Goal: Task Accomplishment & Management: Complete application form

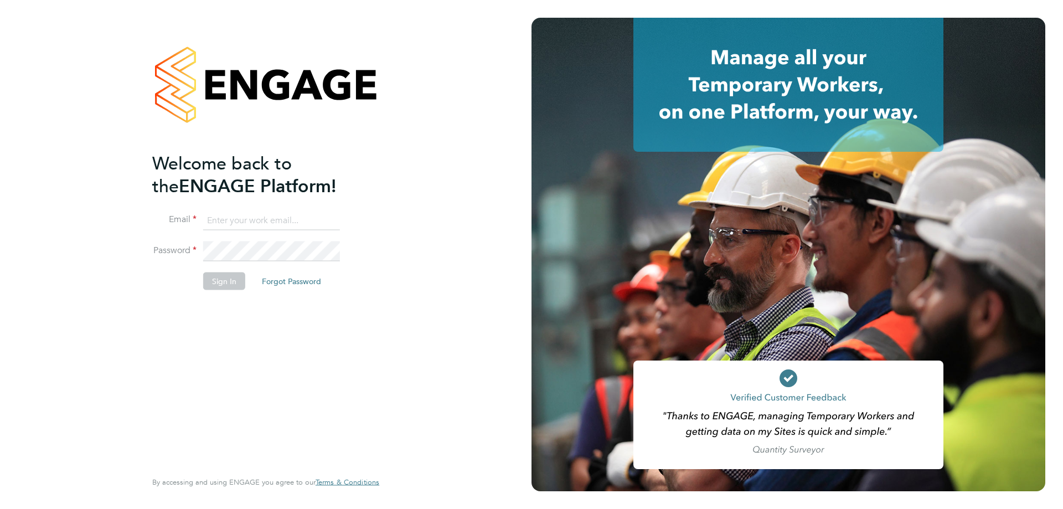
type input "philip.tedstone@conceptresources.co.uk"
click at [231, 278] on button "Sign In" at bounding box center [224, 281] width 42 height 18
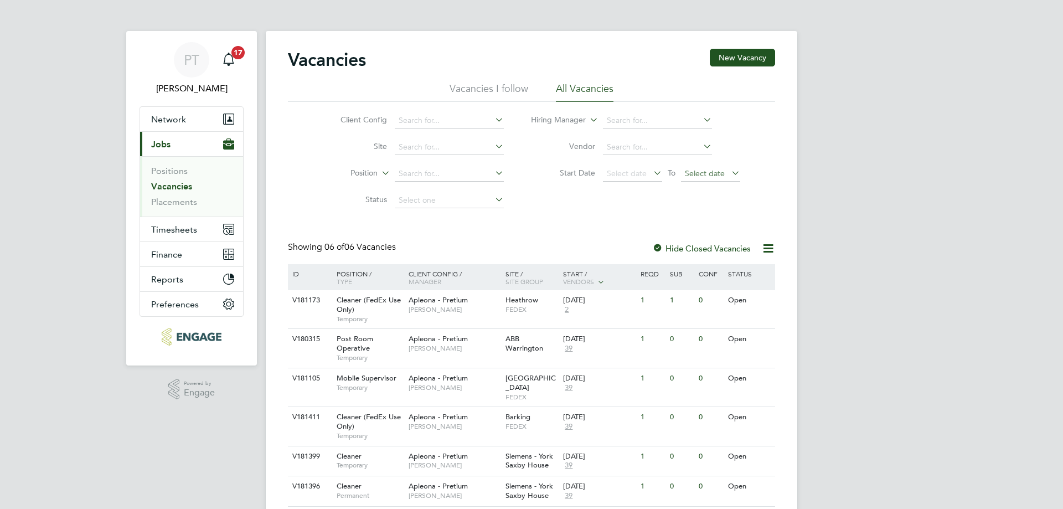
drag, startPoint x: 735, startPoint y: 175, endPoint x: 719, endPoint y: 169, distance: 17.0
click at [729, 176] on icon at bounding box center [729, 173] width 0 height 16
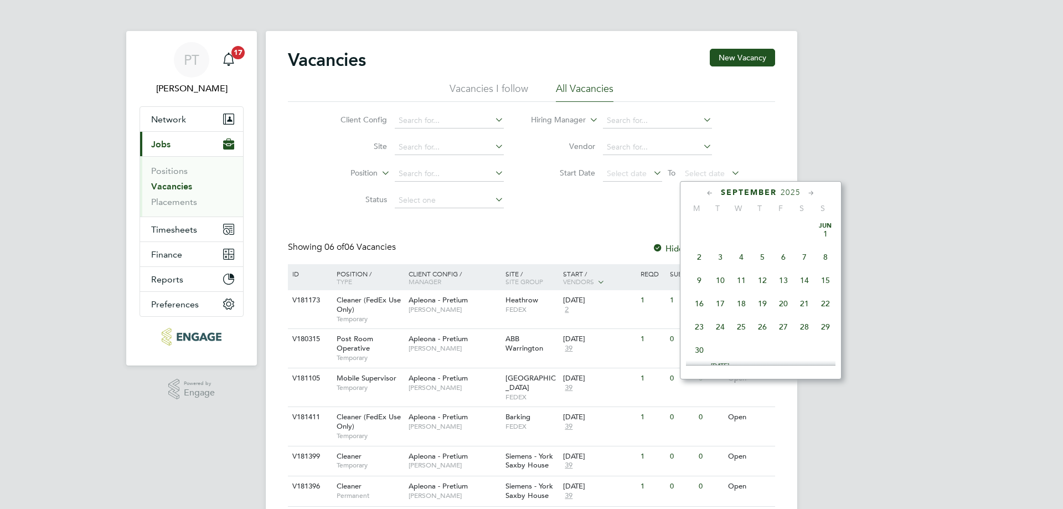
scroll to position [431, 0]
click at [783, 256] on span "26" at bounding box center [783, 245] width 21 height 21
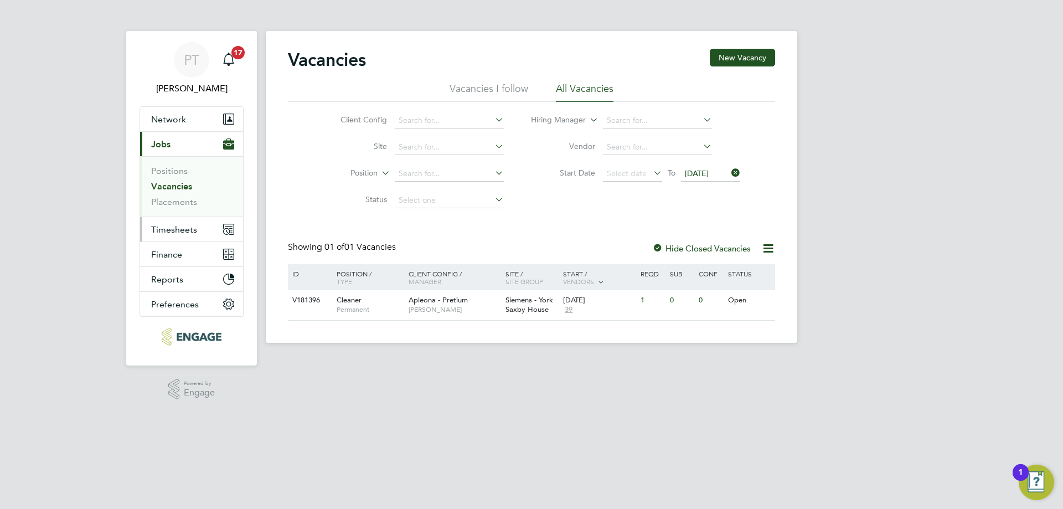
click at [178, 229] on span "Timesheets" at bounding box center [174, 229] width 46 height 11
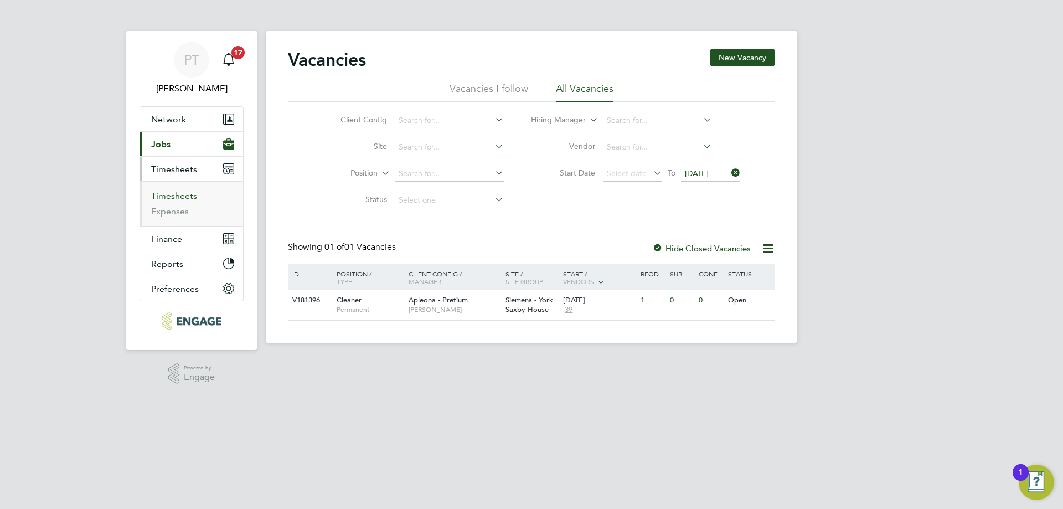
click at [173, 193] on link "Timesheets" at bounding box center [174, 196] width 46 height 11
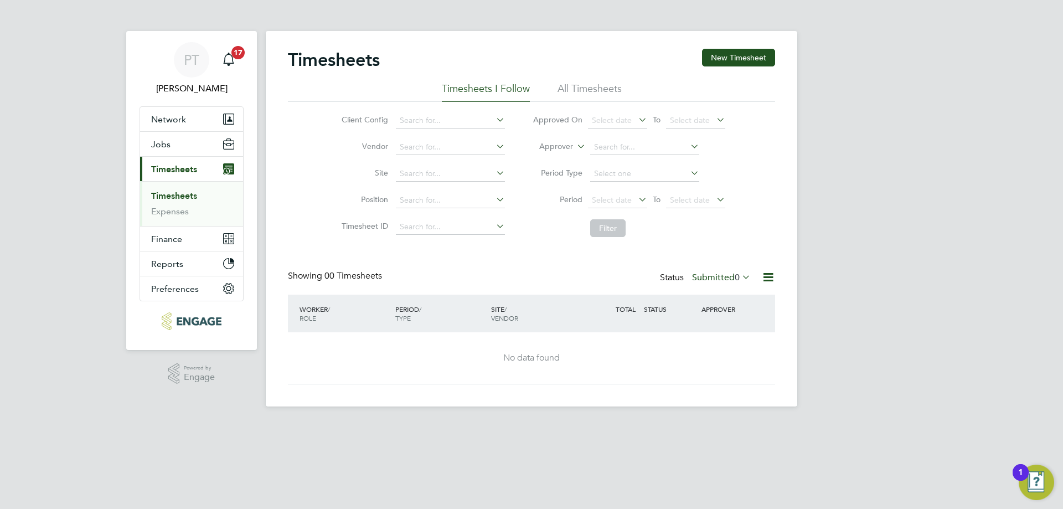
click at [574, 89] on li "All Timesheets" at bounding box center [590, 92] width 64 height 20
click at [168, 191] on link "Timesheets" at bounding box center [174, 196] width 46 height 11
click at [168, 197] on link "Timesheets" at bounding box center [174, 196] width 46 height 11
click at [714, 202] on icon at bounding box center [714, 200] width 0 height 16
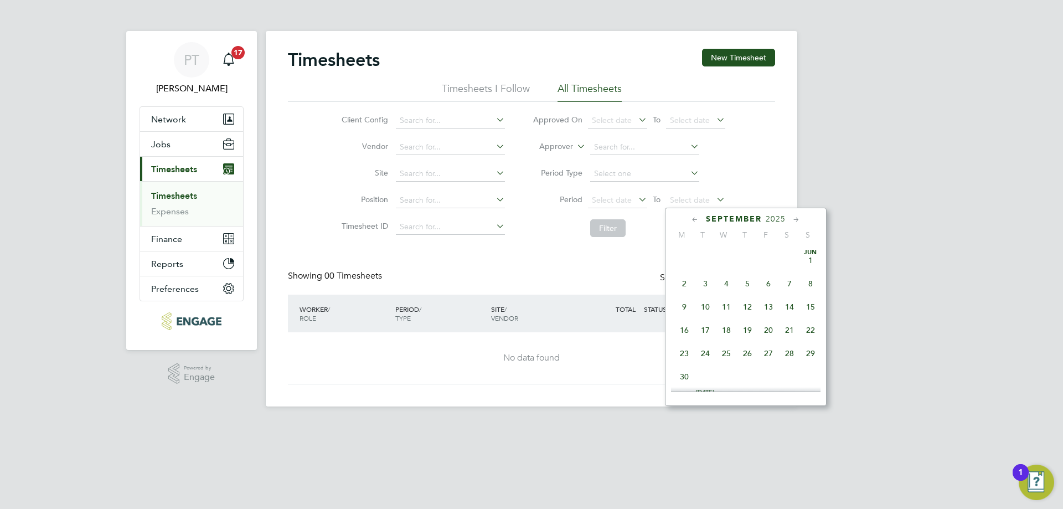
scroll to position [431, 0]
click at [712, 200] on span "Select date" at bounding box center [695, 200] width 59 height 15
click at [768, 281] on span "26" at bounding box center [768, 272] width 21 height 21
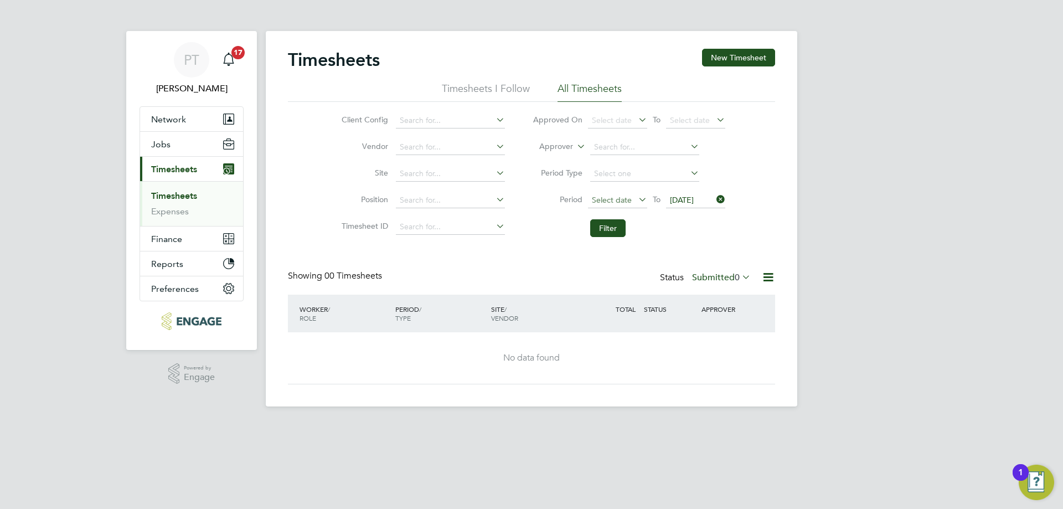
click at [629, 202] on span "Select date" at bounding box center [617, 200] width 59 height 15
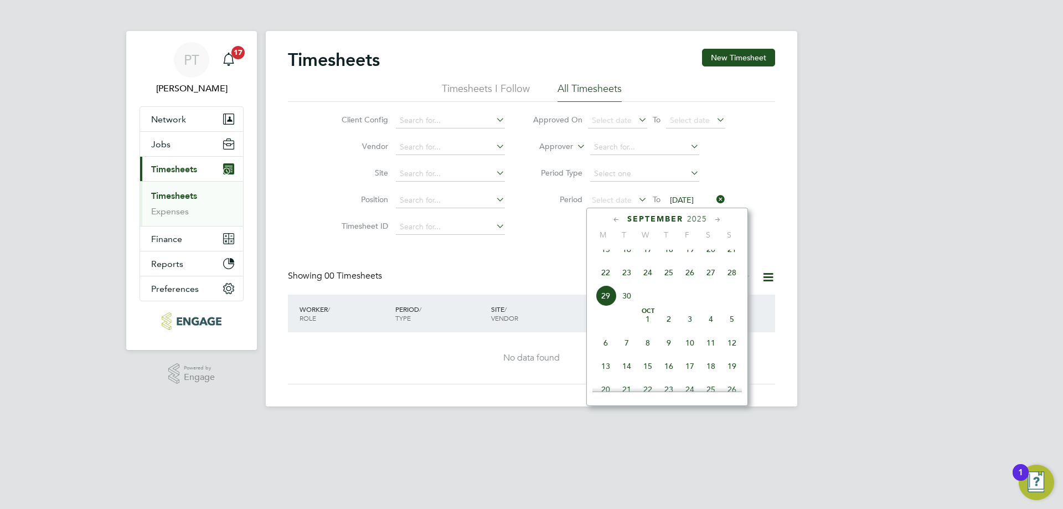
click at [712, 256] on span "20" at bounding box center [711, 249] width 21 height 21
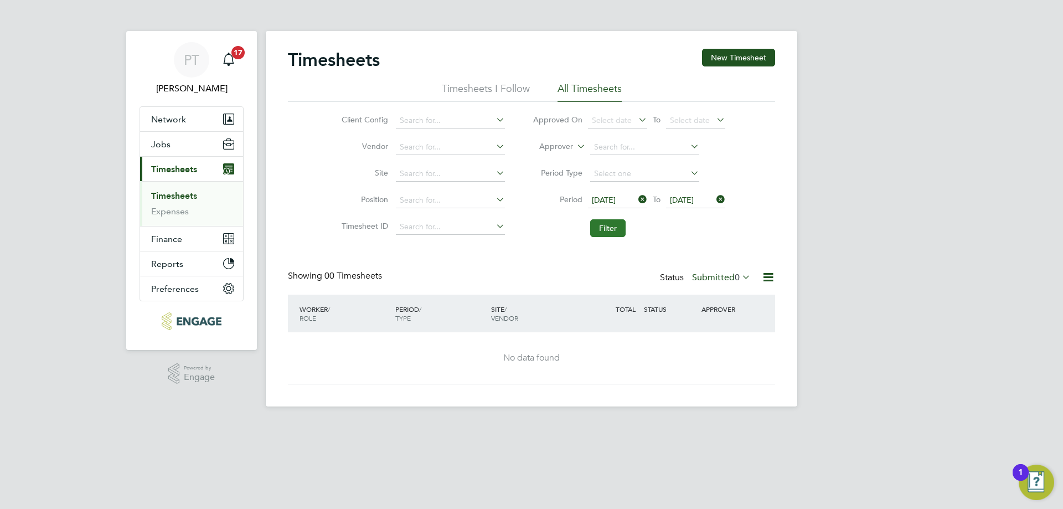
click at [604, 224] on button "Filter" at bounding box center [607, 228] width 35 height 18
click at [738, 55] on button "New Timesheet" at bounding box center [738, 58] width 73 height 18
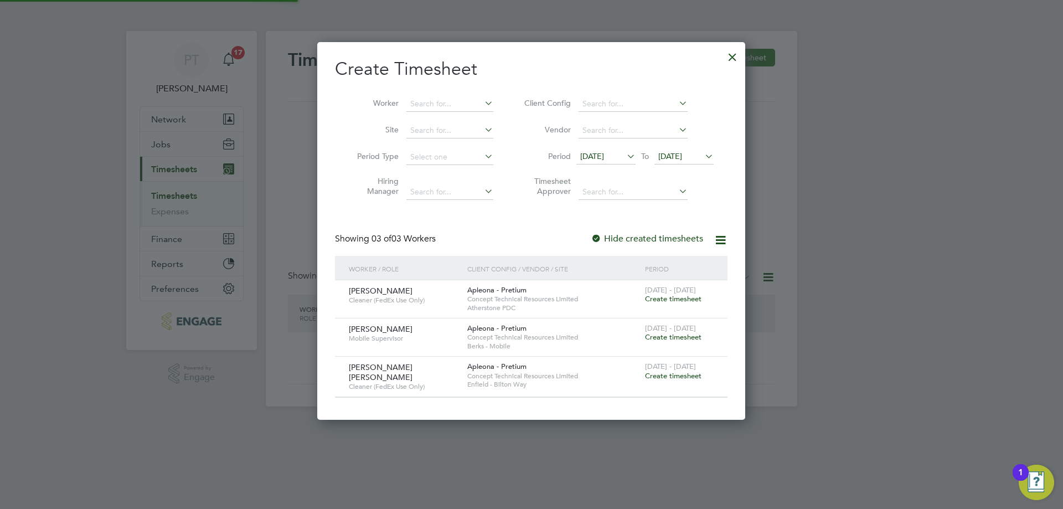
scroll to position [6, 6]
drag, startPoint x: 650, startPoint y: 151, endPoint x: 636, endPoint y: 150, distance: 13.9
click at [636, 150] on div "[DATE] To [DATE]" at bounding box center [645, 158] width 137 height 16
click at [682, 158] on span "[DATE]" at bounding box center [671, 156] width 24 height 10
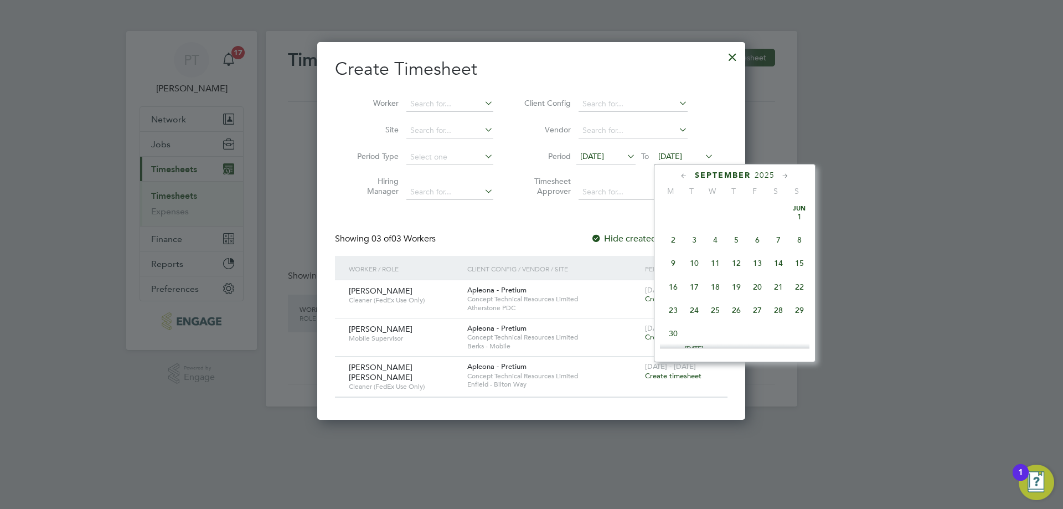
scroll to position [408, 0]
click at [778, 236] on span "20" at bounding box center [778, 229] width 21 height 21
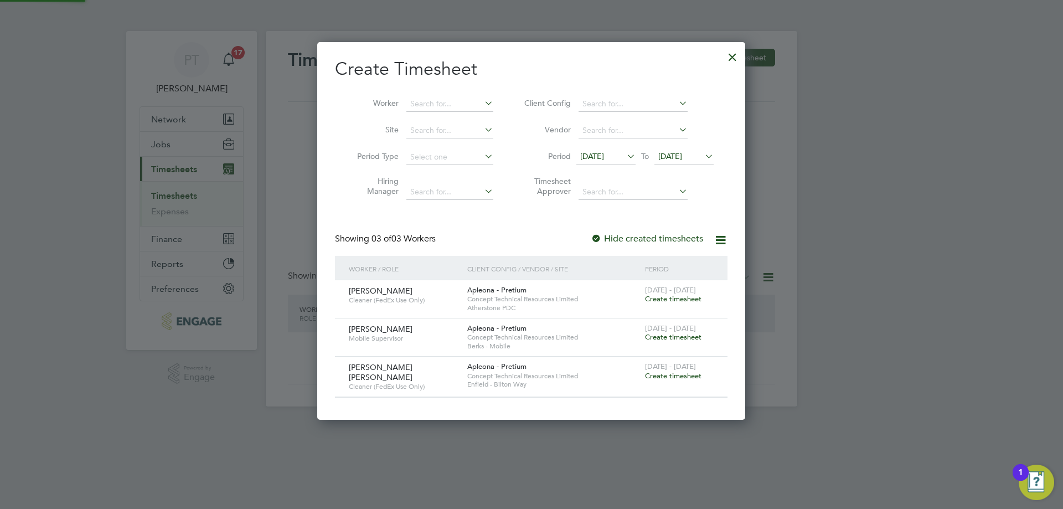
scroll to position [375, 429]
click at [594, 152] on div "[DATE] To [DATE]" at bounding box center [645, 158] width 137 height 16
click at [599, 155] on span "[DATE]" at bounding box center [592, 156] width 24 height 10
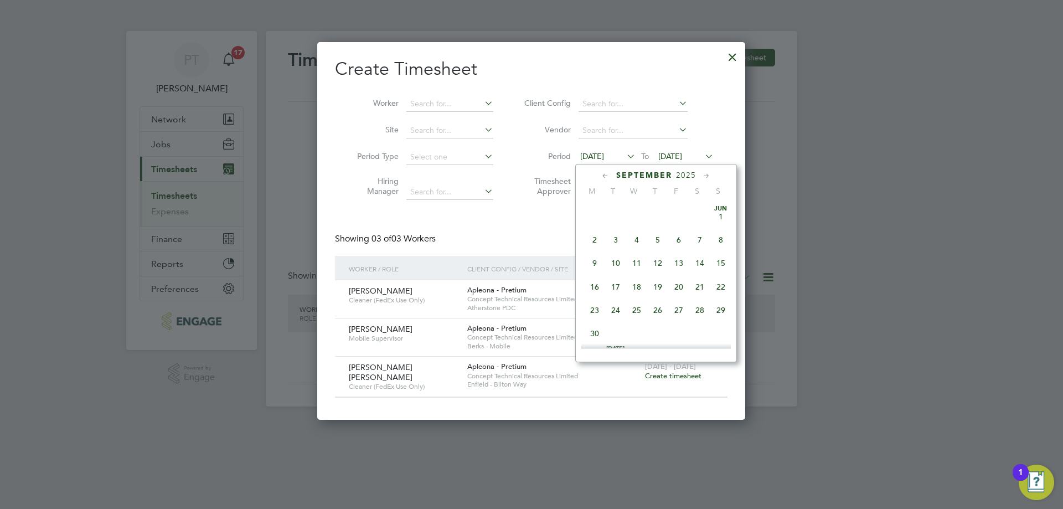
scroll to position [383, 0]
click at [699, 261] on span "20" at bounding box center [700, 253] width 21 height 21
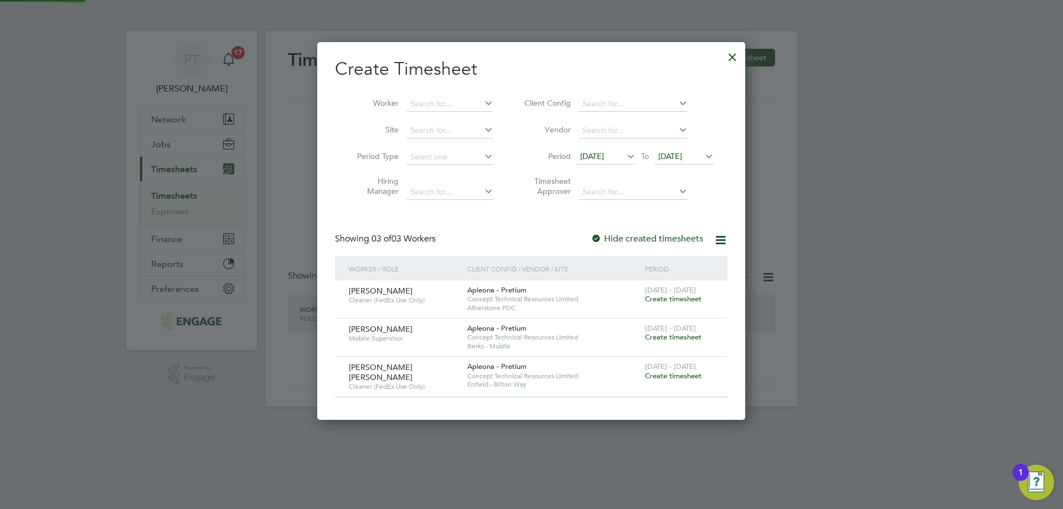
scroll to position [375, 429]
click at [682, 154] on span "[DATE]" at bounding box center [671, 156] width 24 height 10
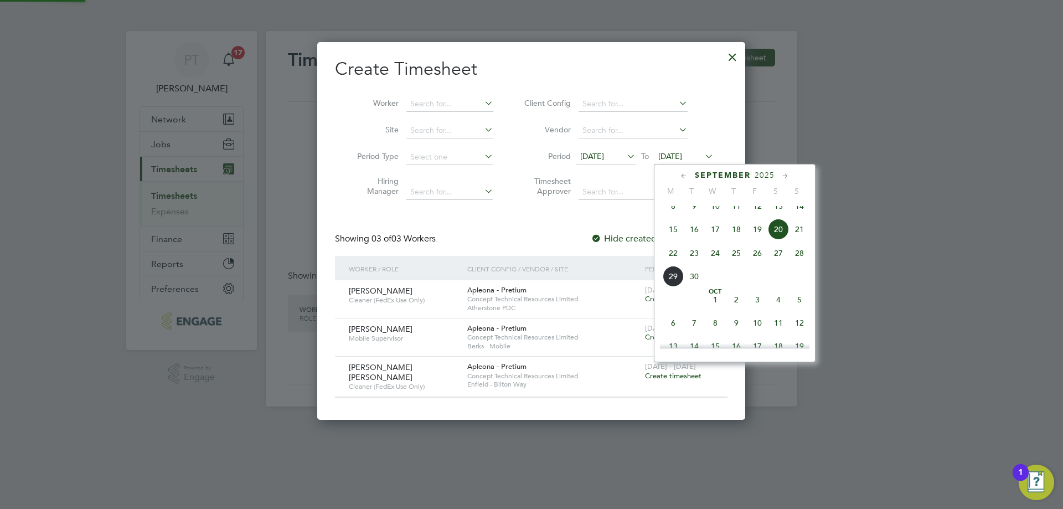
scroll to position [383, 0]
click at [757, 288] on span "26" at bounding box center [757, 277] width 21 height 21
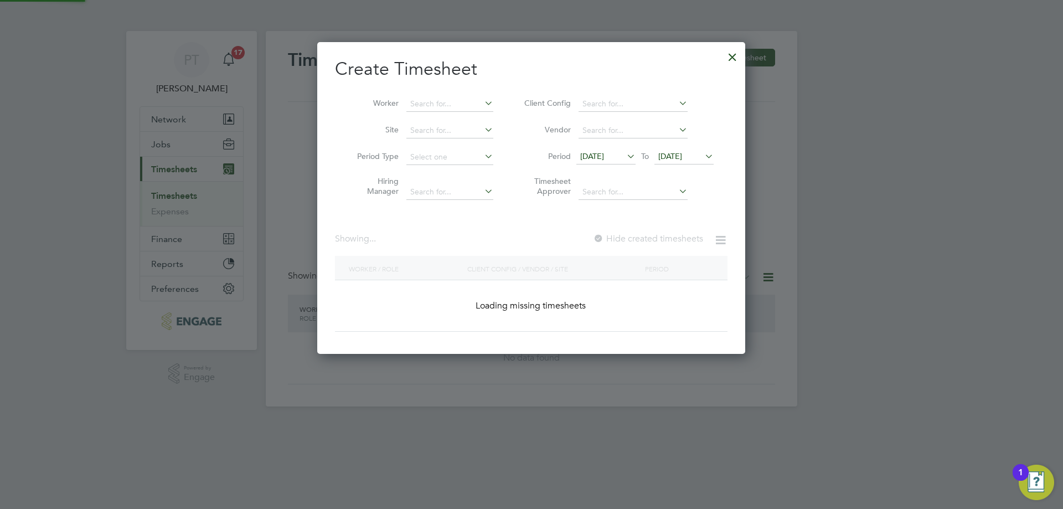
scroll to position [375, 429]
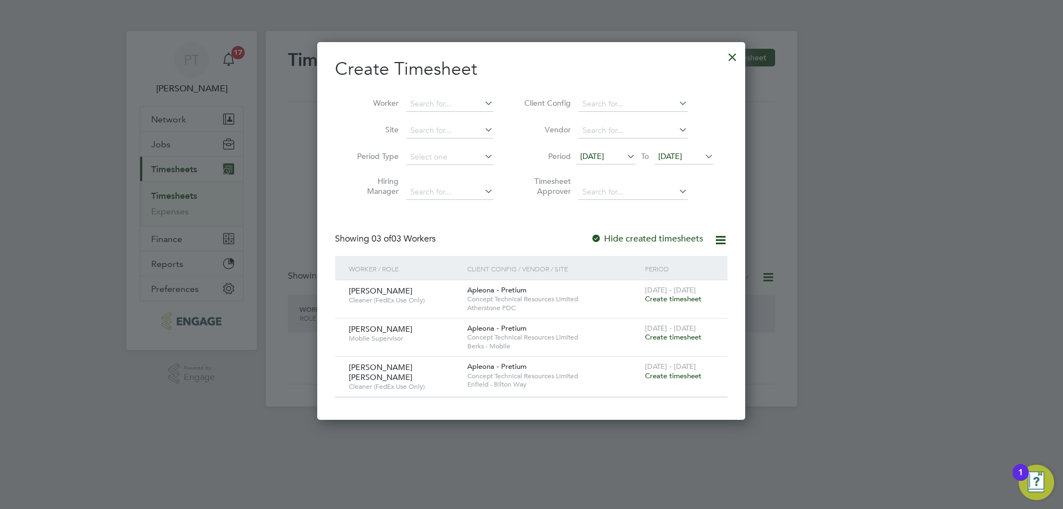
click at [661, 338] on span "Create timesheet" at bounding box center [673, 336] width 56 height 9
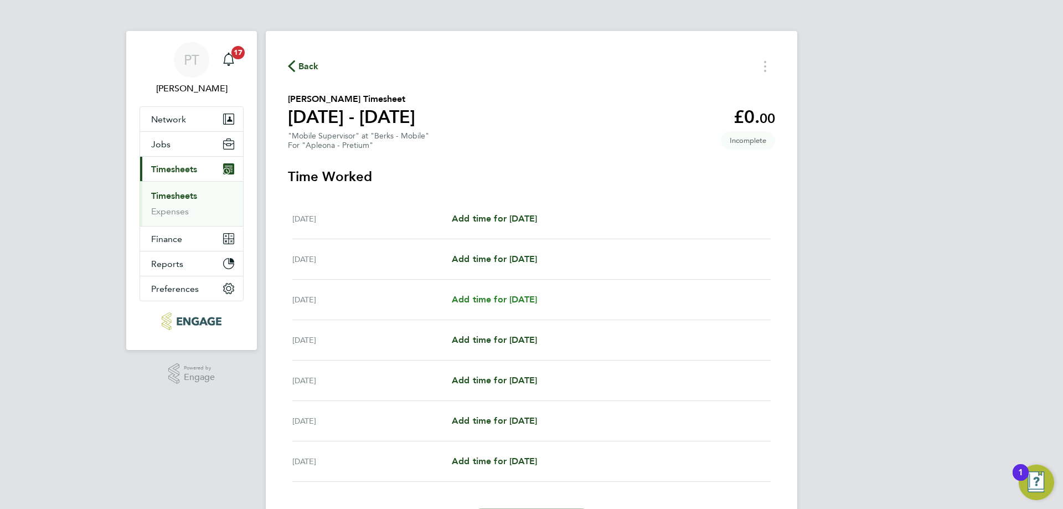
click at [511, 297] on span "Add time for [DATE]" at bounding box center [494, 299] width 85 height 11
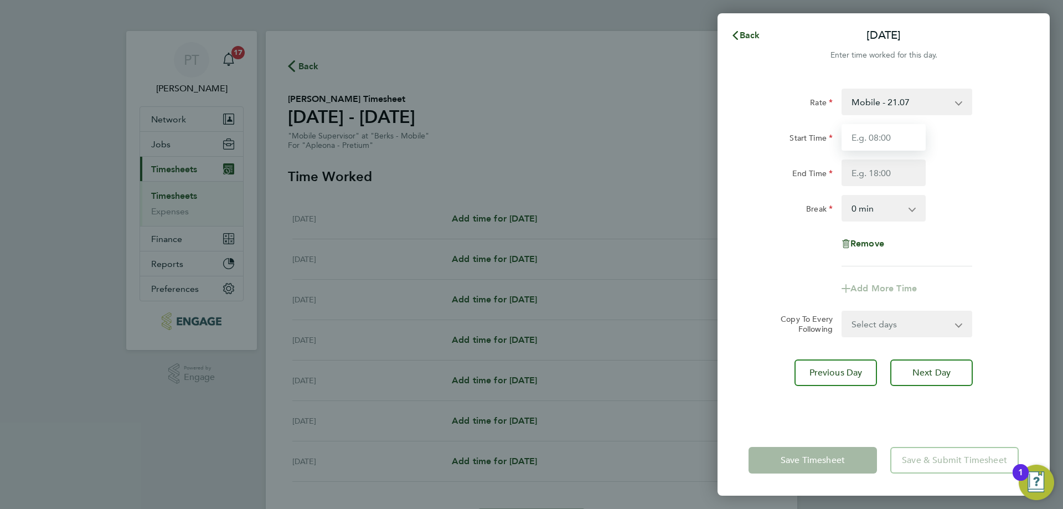
click at [878, 137] on input "Start Time" at bounding box center [884, 137] width 84 height 27
click at [869, 138] on input "Start Time" at bounding box center [884, 137] width 84 height 27
type input "08:00"
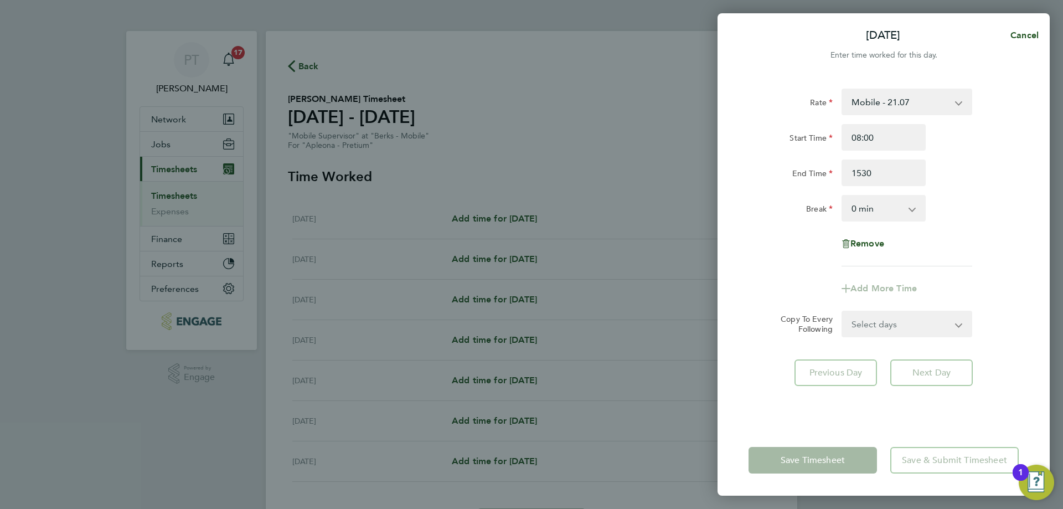
type input "15:30"
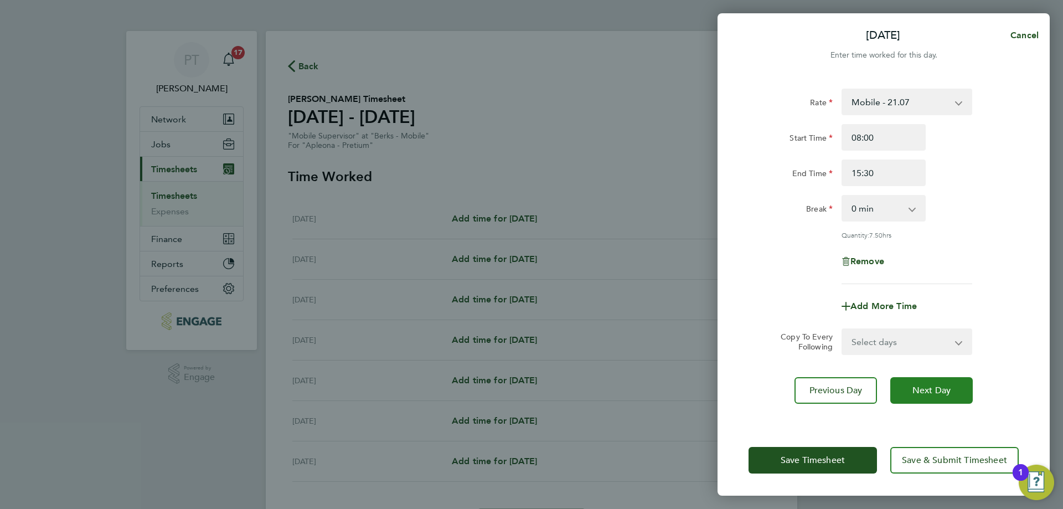
drag, startPoint x: 929, startPoint y: 386, endPoint x: 949, endPoint y: 381, distance: 20.6
click at [934, 385] on span "Next Day" at bounding box center [932, 390] width 38 height 11
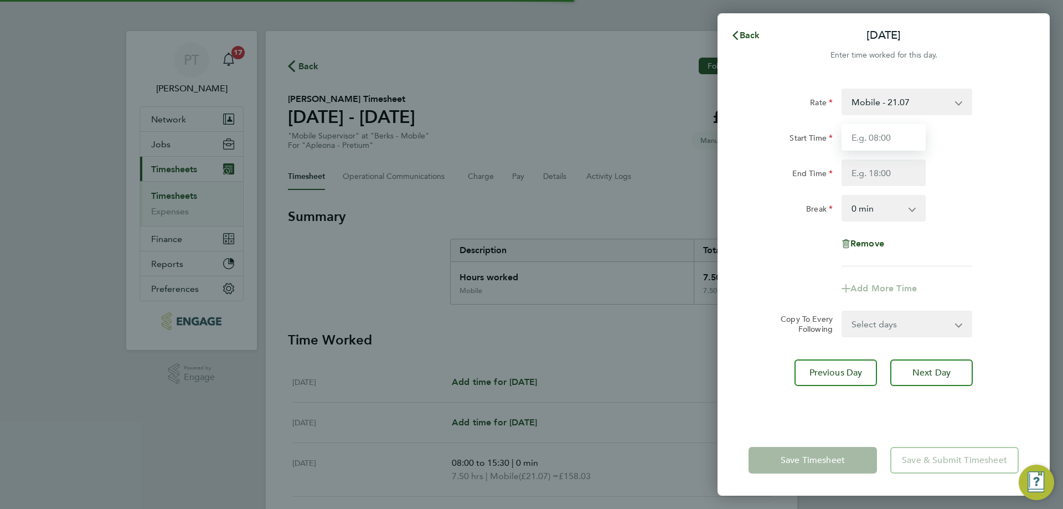
drag, startPoint x: 868, startPoint y: 138, endPoint x: 873, endPoint y: 136, distance: 5.7
click at [868, 138] on input "Start Time" at bounding box center [884, 137] width 84 height 27
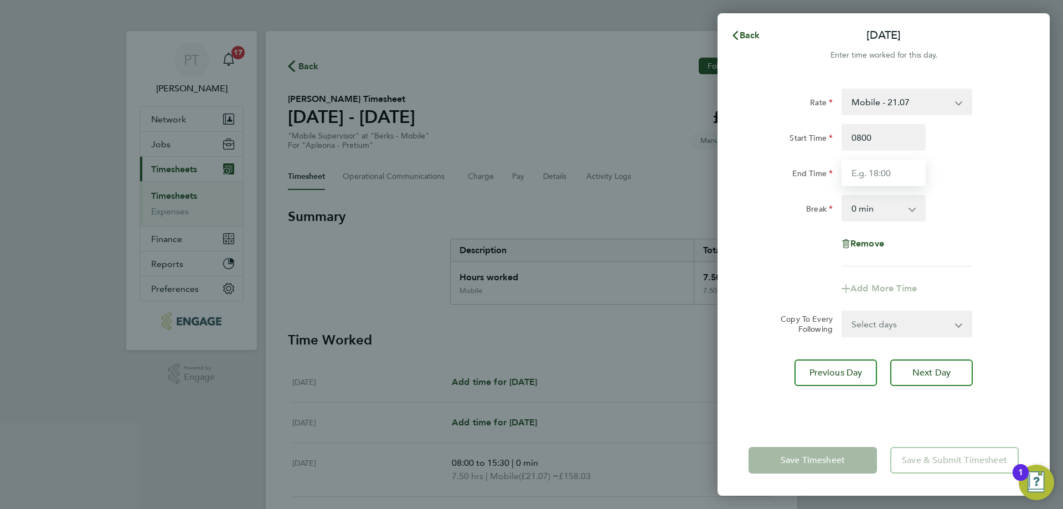
type input "08:00"
type input "15:30"
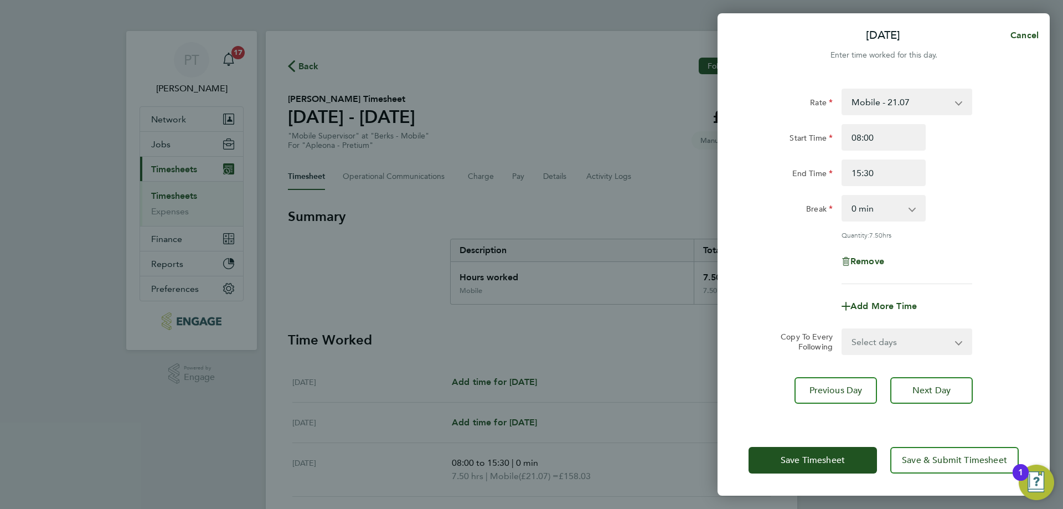
click at [1006, 263] on div "Remove" at bounding box center [883, 261] width 279 height 27
click at [947, 393] on span "Next Day" at bounding box center [932, 390] width 38 height 11
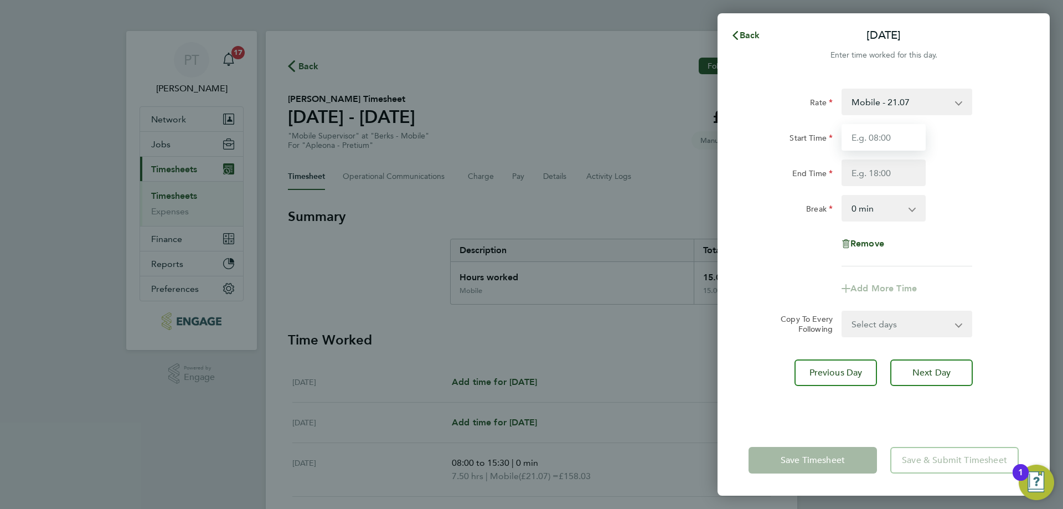
click at [880, 141] on input "Start Time" at bounding box center [884, 137] width 84 height 27
type input "08:00"
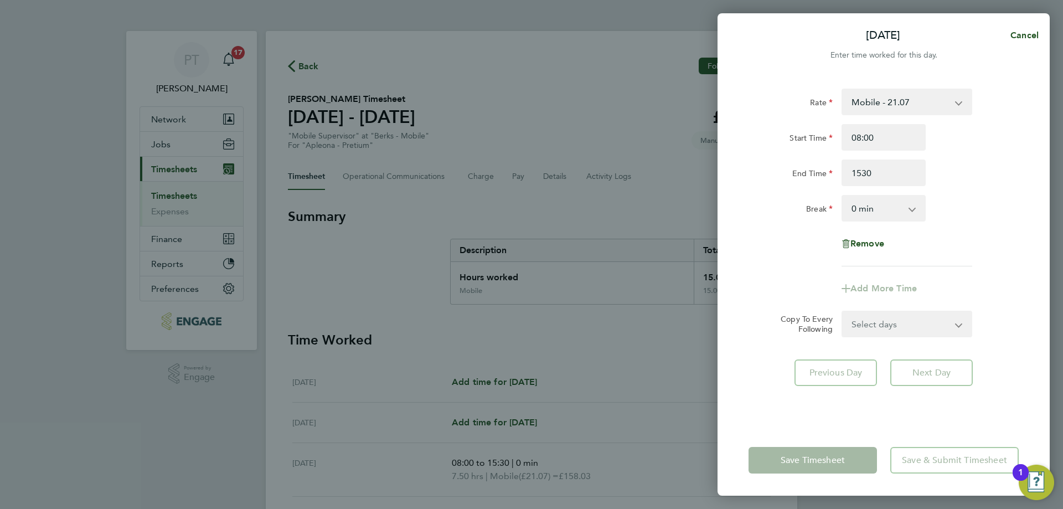
type input "15:30"
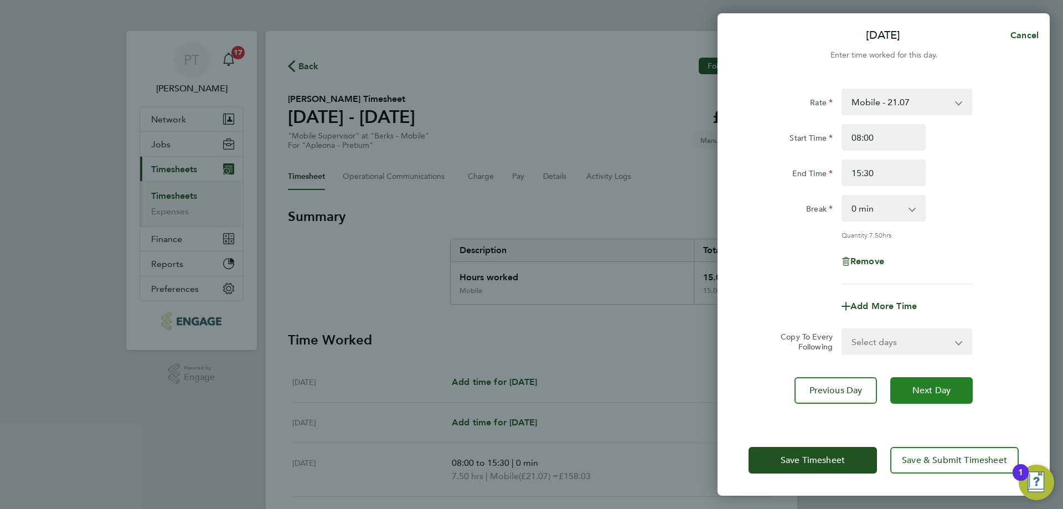
click at [943, 387] on span "Next Day" at bounding box center [932, 390] width 38 height 11
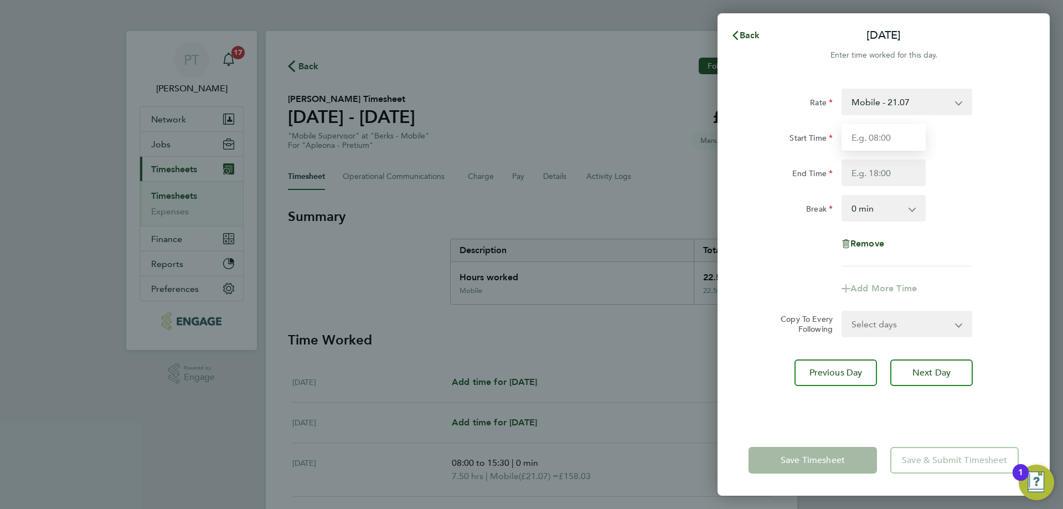
click at [886, 136] on input "Start Time" at bounding box center [884, 137] width 84 height 27
type input "08:00"
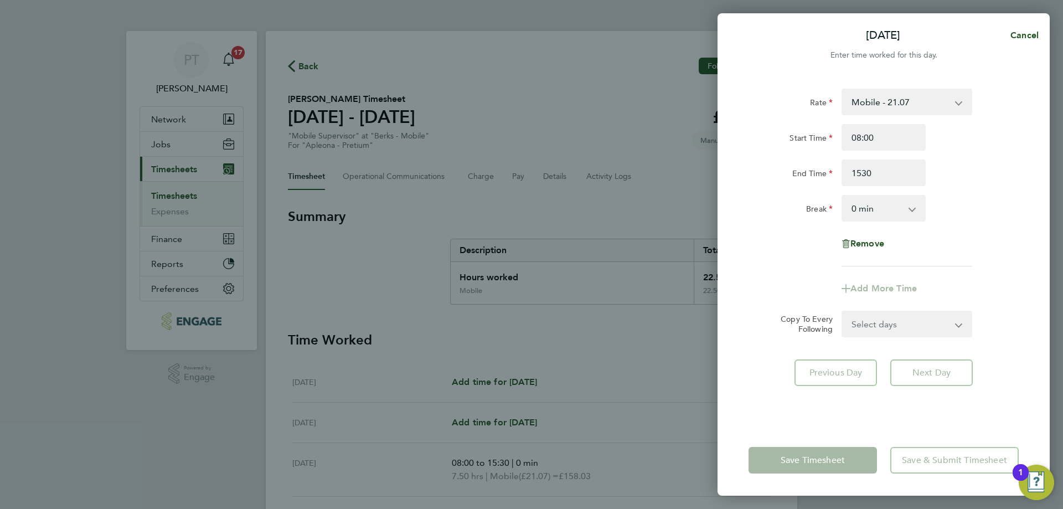
type input "15:30"
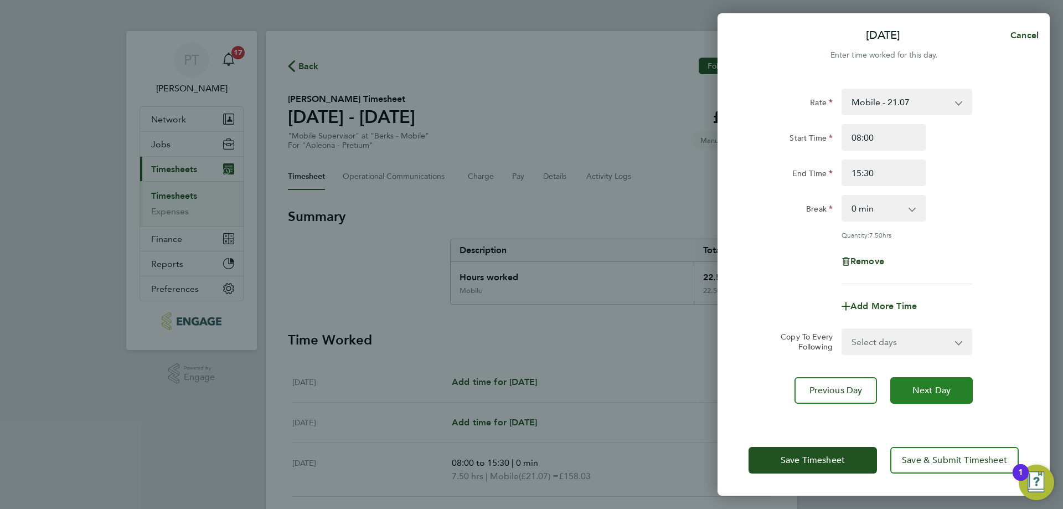
click at [942, 385] on span "Next Day" at bounding box center [932, 390] width 38 height 11
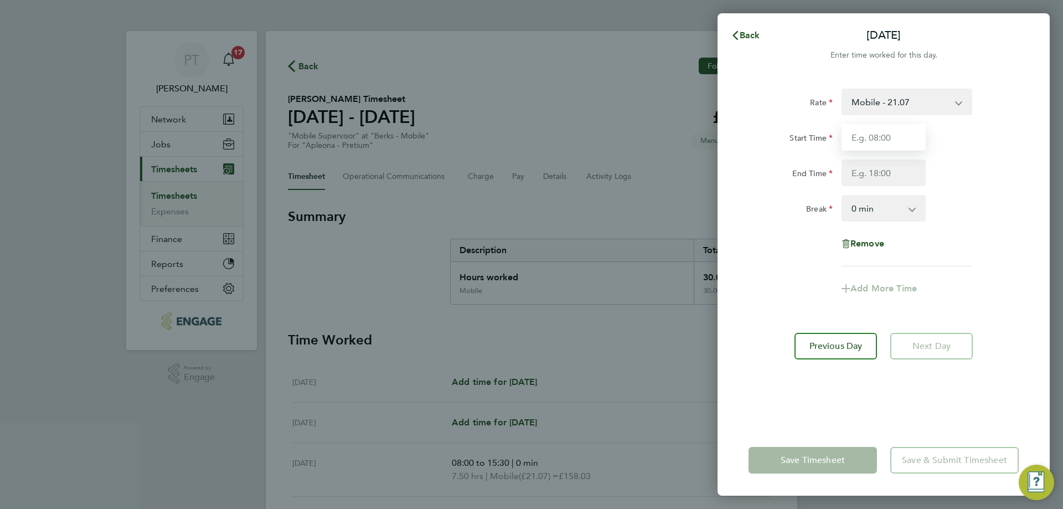
click at [884, 138] on input "Start Time" at bounding box center [884, 137] width 84 height 27
type input "08:00"
type input "15:30"
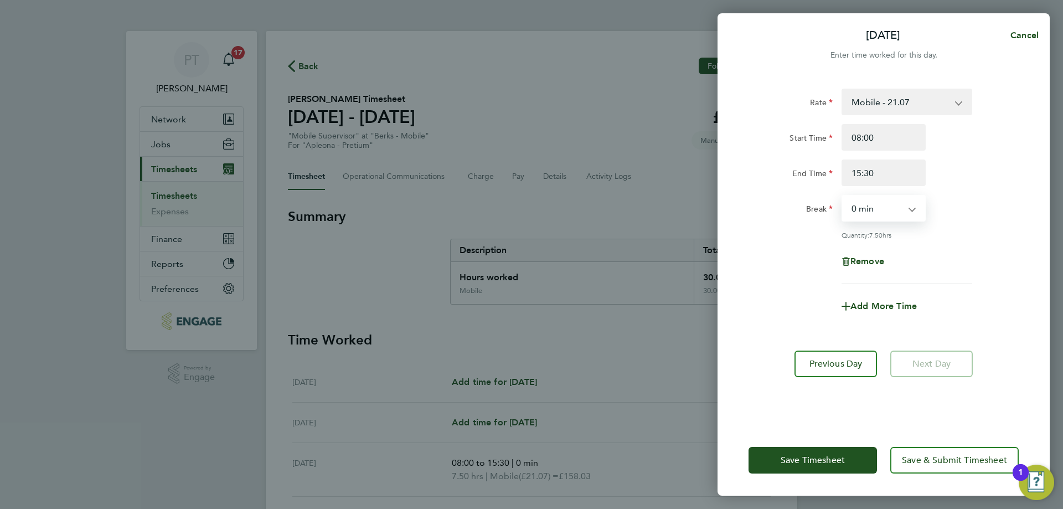
click at [1058, 228] on div "[DATE] Cancel Enter time worked for this day. Rate Mobile - 21.07 Start Time 08…" at bounding box center [531, 254] width 1063 height 509
click at [1009, 227] on div "Rate Mobile - 21.07 Start Time 08:00 End Time 15:30 Break 0 min 15 min 30 min 4…" at bounding box center [884, 187] width 270 height 196
click at [935, 479] on div "Save Timesheet Save & Submit Timesheet" at bounding box center [884, 460] width 332 height 71
click at [937, 460] on span "Save & Submit Timesheet" at bounding box center [954, 460] width 105 height 11
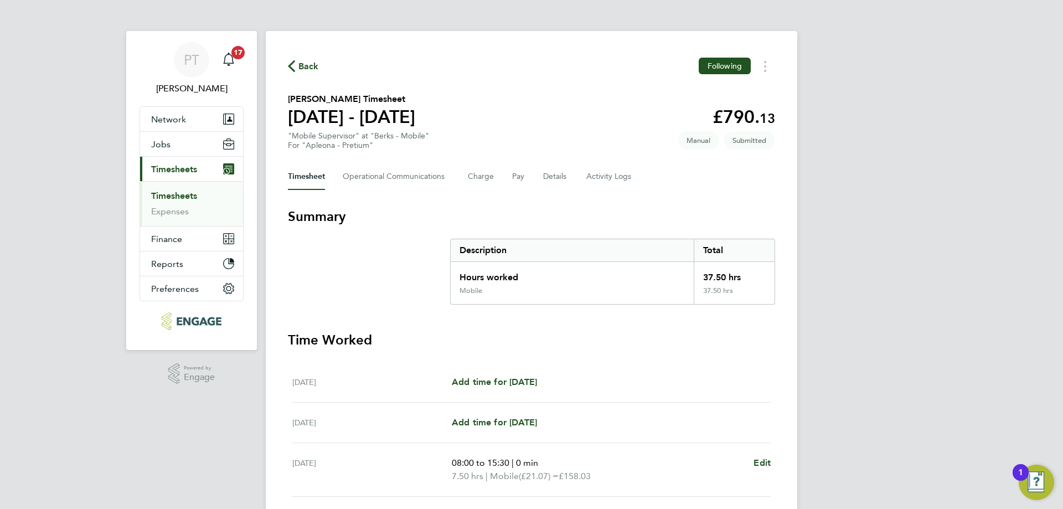
click at [176, 196] on link "Timesheets" at bounding box center [174, 196] width 46 height 11
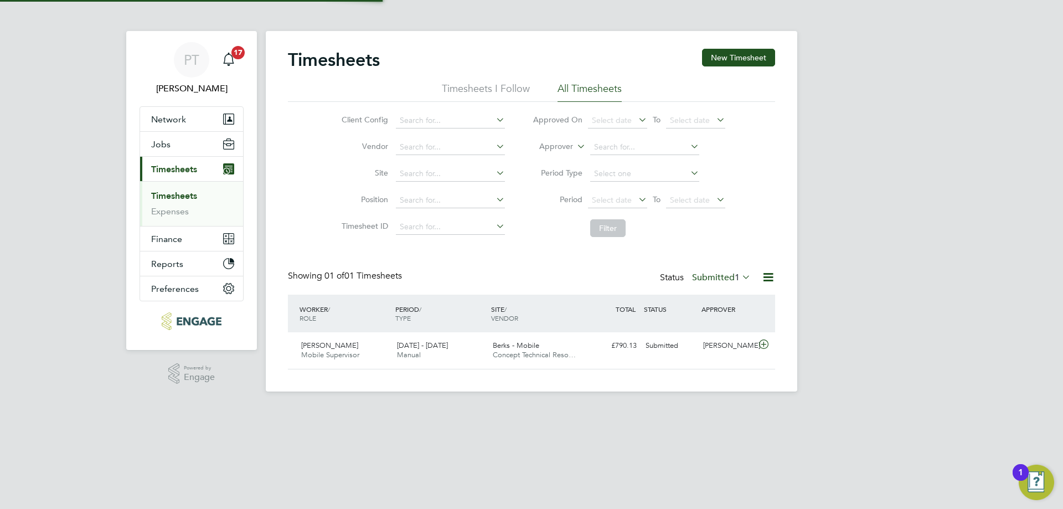
scroll to position [28, 96]
click at [720, 58] on button "New Timesheet" at bounding box center [738, 58] width 73 height 18
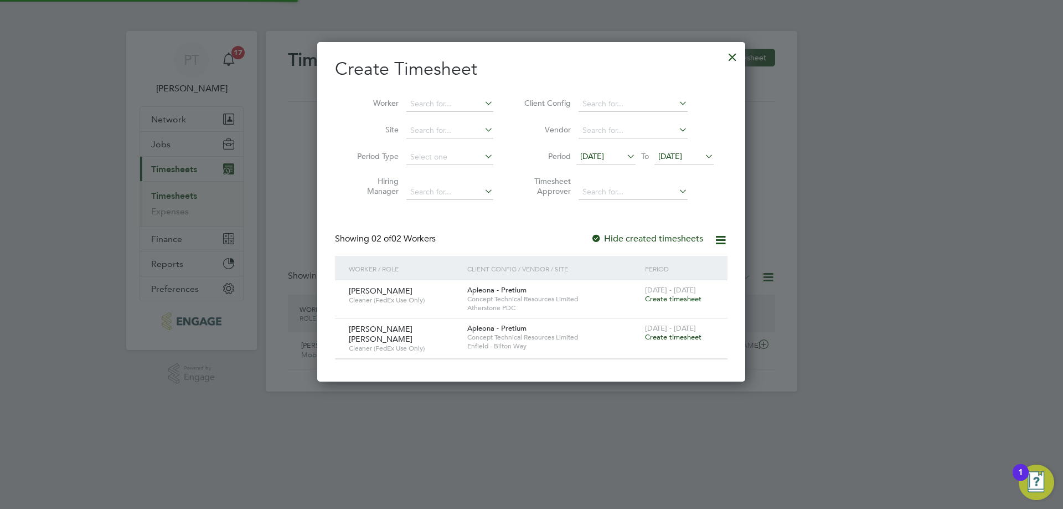
scroll to position [337, 429]
drag, startPoint x: 365, startPoint y: 337, endPoint x: 350, endPoint y: 337, distance: 15.0
click at [350, 344] on span "Cleaner (FedEx Use Only)" at bounding box center [404, 348] width 110 height 9
click at [731, 53] on div at bounding box center [733, 54] width 20 height 20
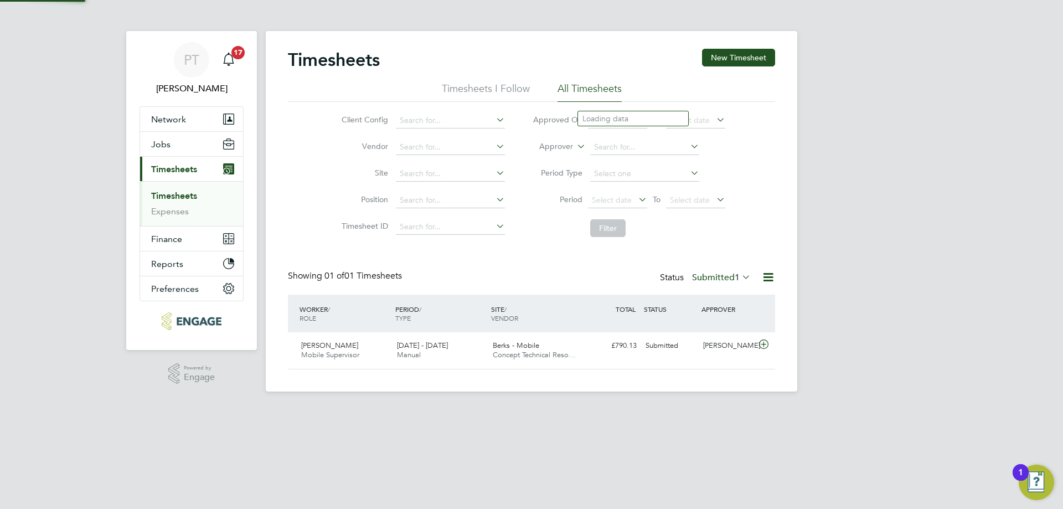
scroll to position [28, 96]
drag, startPoint x: 644, startPoint y: 104, endPoint x: 1063, endPoint y: 117, distance: 419.5
click at [1063, 117] on div "PT [PERSON_NAME] Notifications 17 Applications: Network Team Members Businesses…" at bounding box center [531, 204] width 1063 height 409
